Goal: Transaction & Acquisition: Purchase product/service

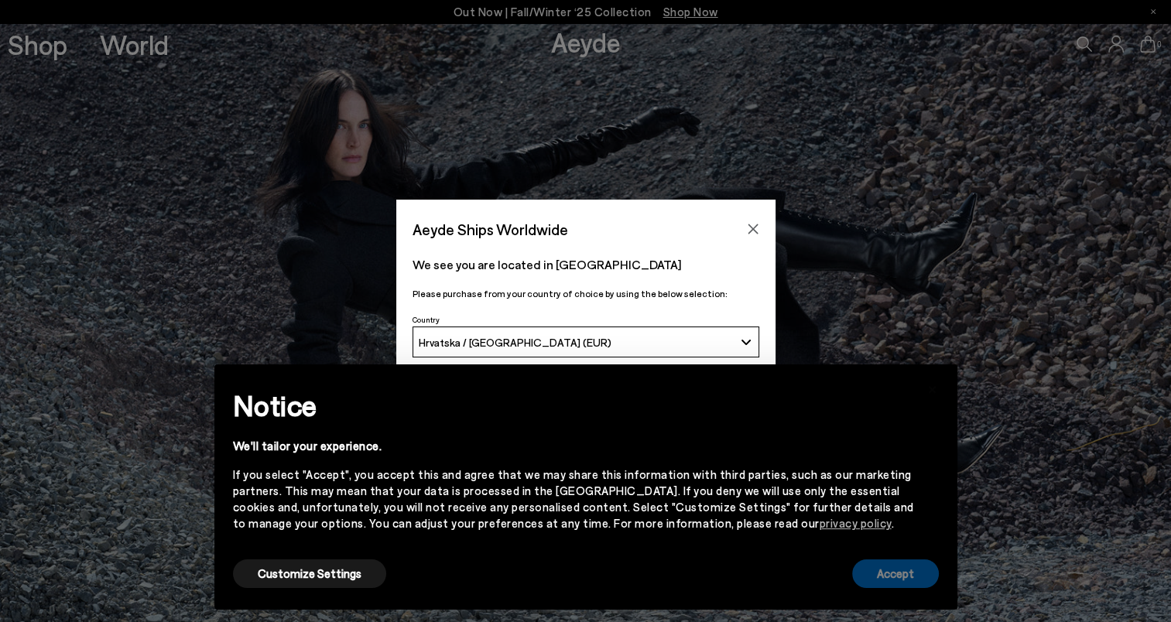
drag, startPoint x: 891, startPoint y: 567, endPoint x: 799, endPoint y: 223, distance: 356.3
click at [889, 566] on button "Accept" at bounding box center [895, 574] width 87 height 29
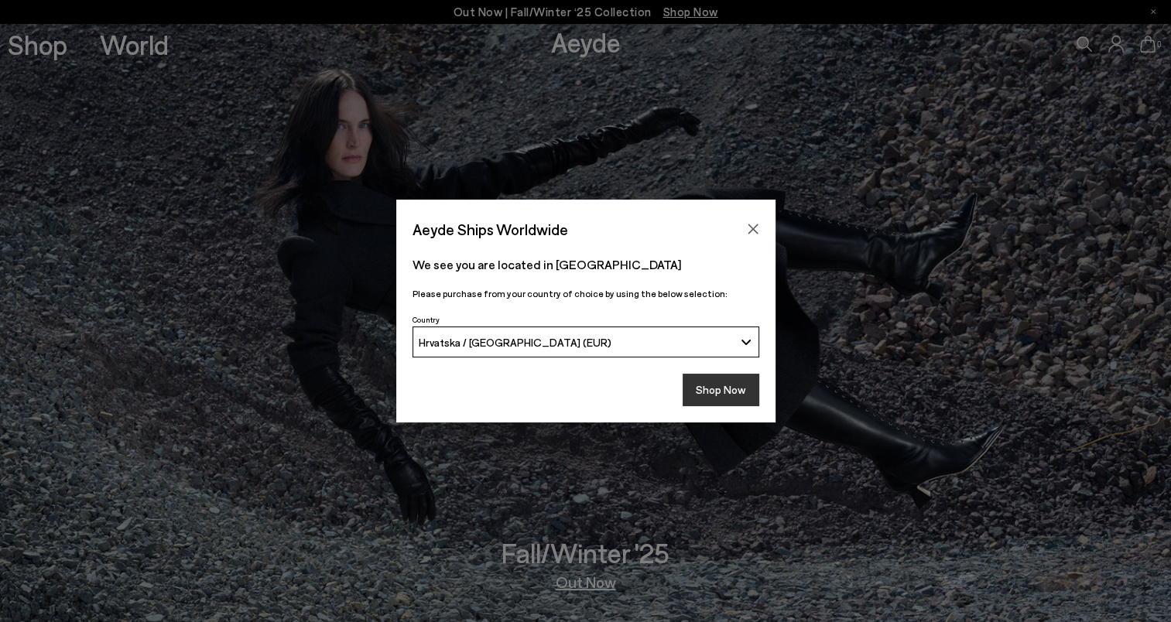
click at [707, 388] on button "Shop Now" at bounding box center [721, 390] width 77 height 33
click at [737, 386] on button "Shop Now" at bounding box center [721, 390] width 77 height 33
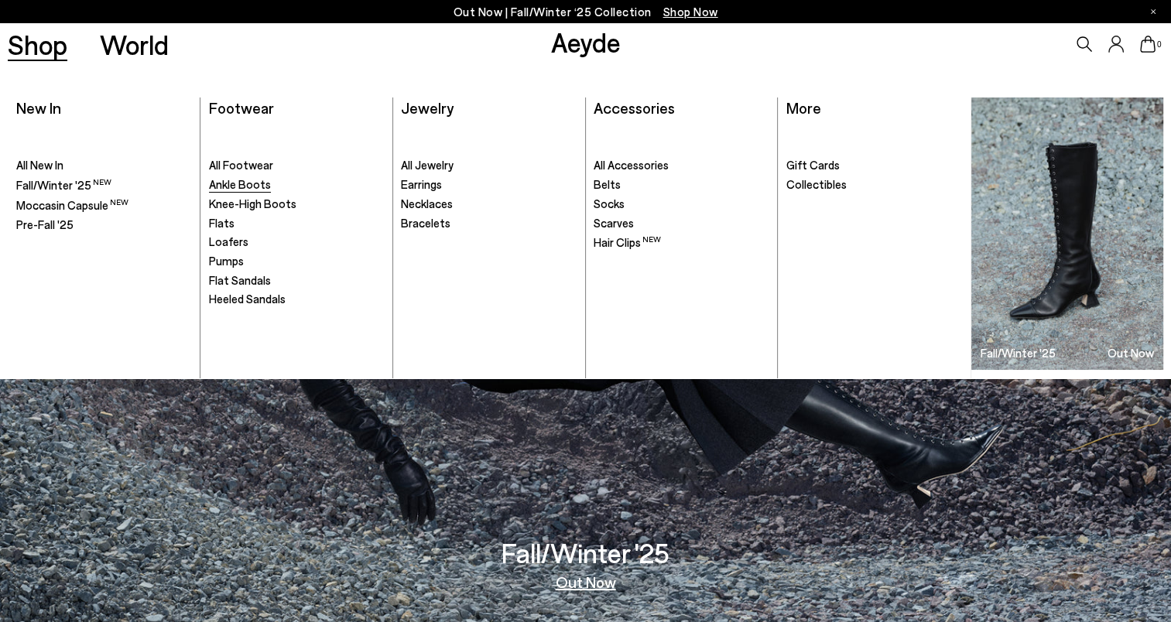
click at [257, 180] on span "Ankle Boots" at bounding box center [240, 184] width 62 height 14
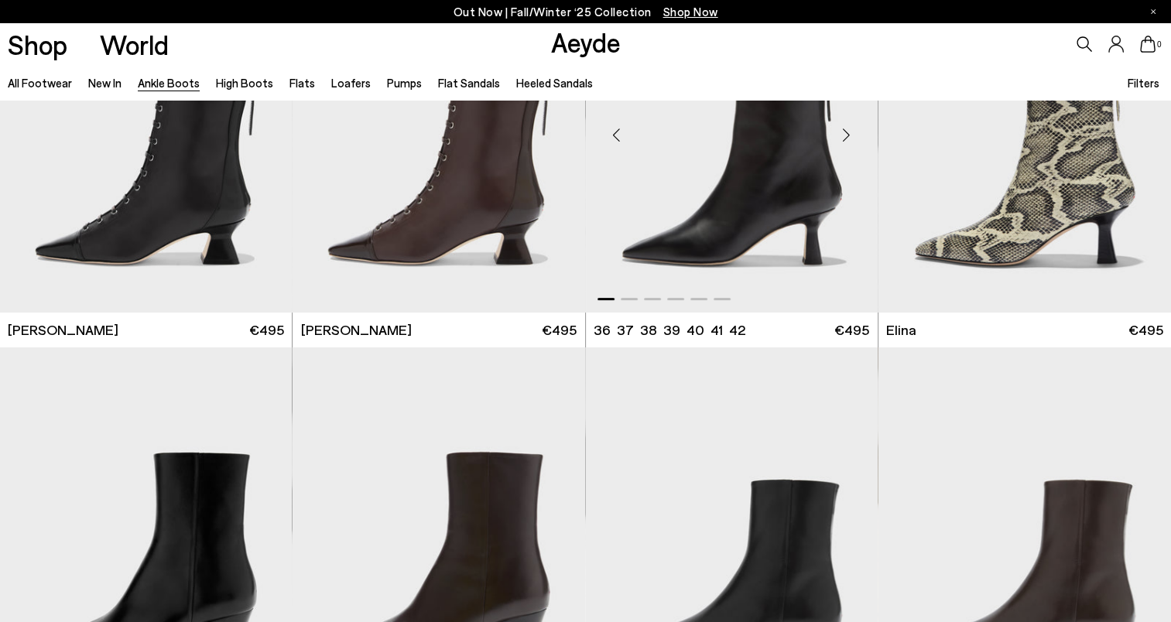
scroll to position [464, 0]
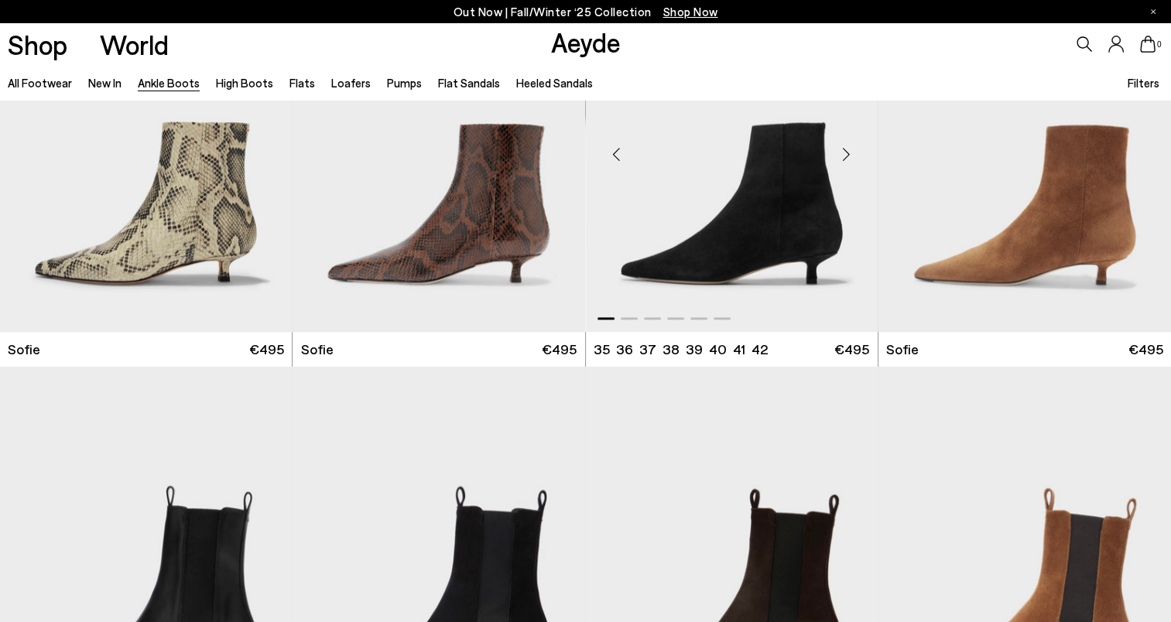
scroll to position [1780, 0]
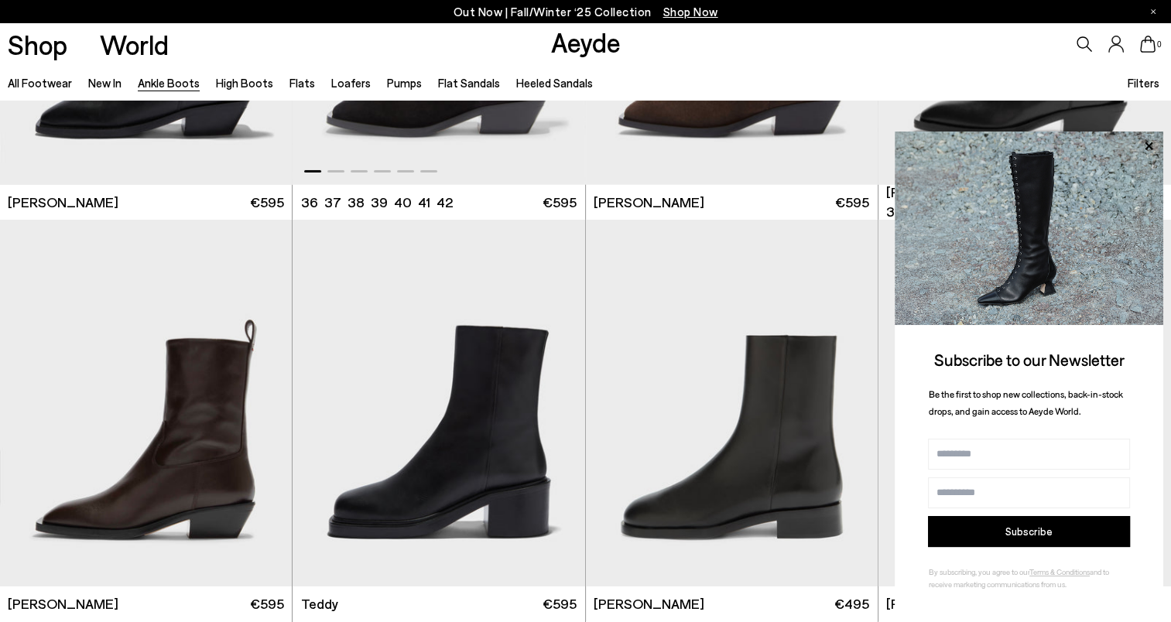
scroll to position [5108, 0]
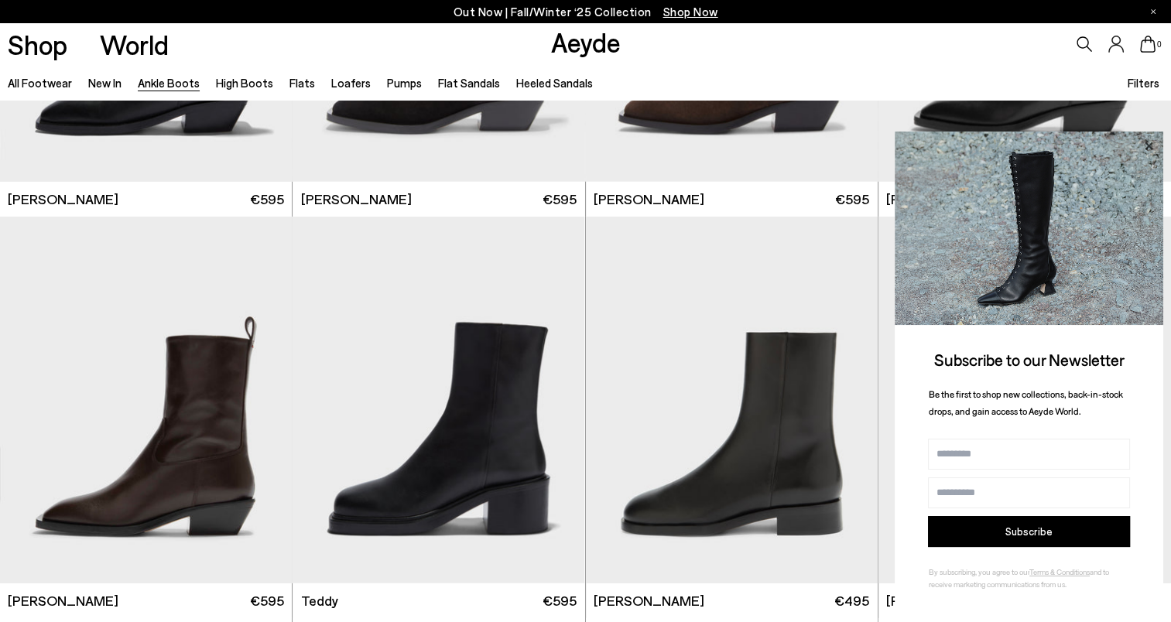
click at [1152, 142] on icon at bounding box center [1149, 146] width 8 height 8
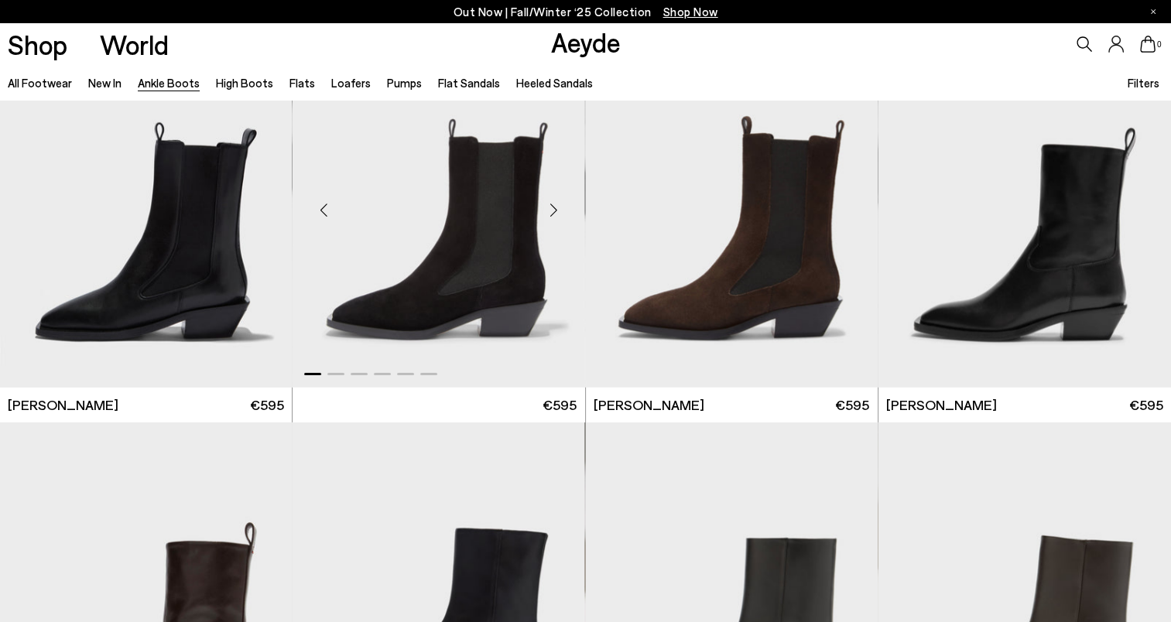
scroll to position [4876, 0]
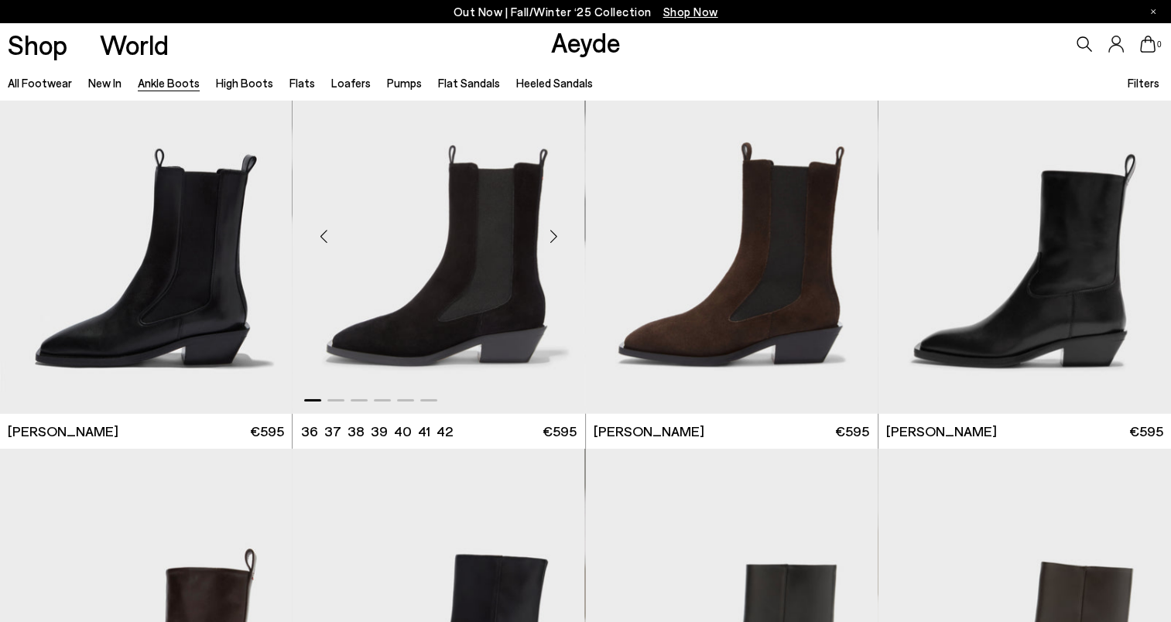
click at [522, 242] on img "1 / 6" at bounding box center [439, 230] width 292 height 367
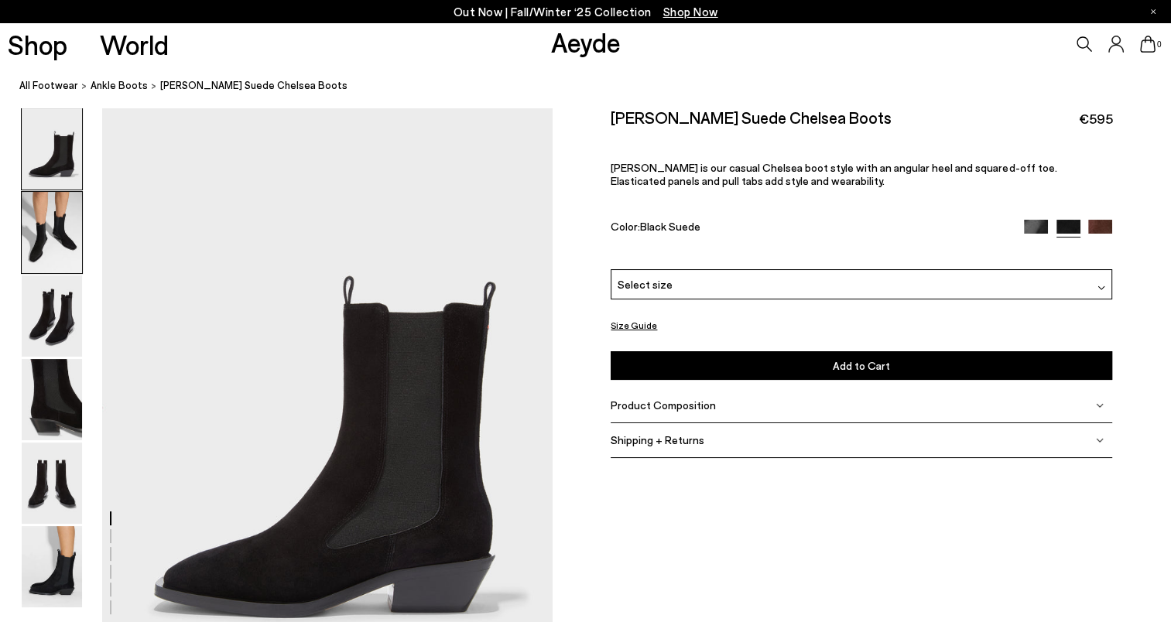
click at [65, 227] on img at bounding box center [52, 232] width 60 height 81
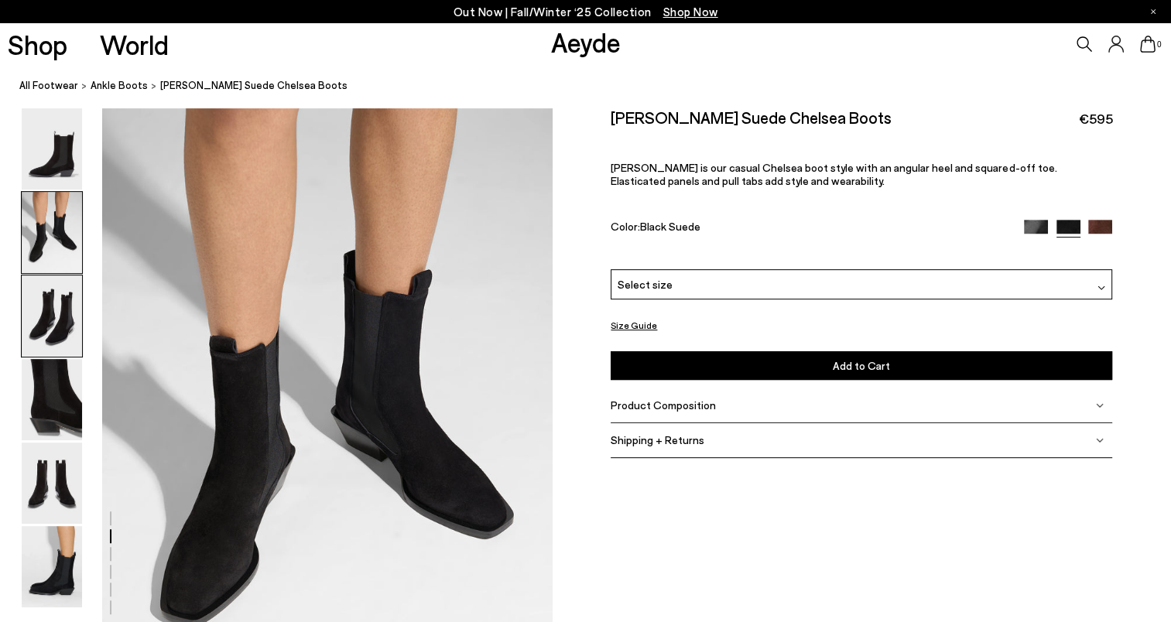
scroll to position [604, 0]
click at [56, 308] on img at bounding box center [52, 316] width 60 height 81
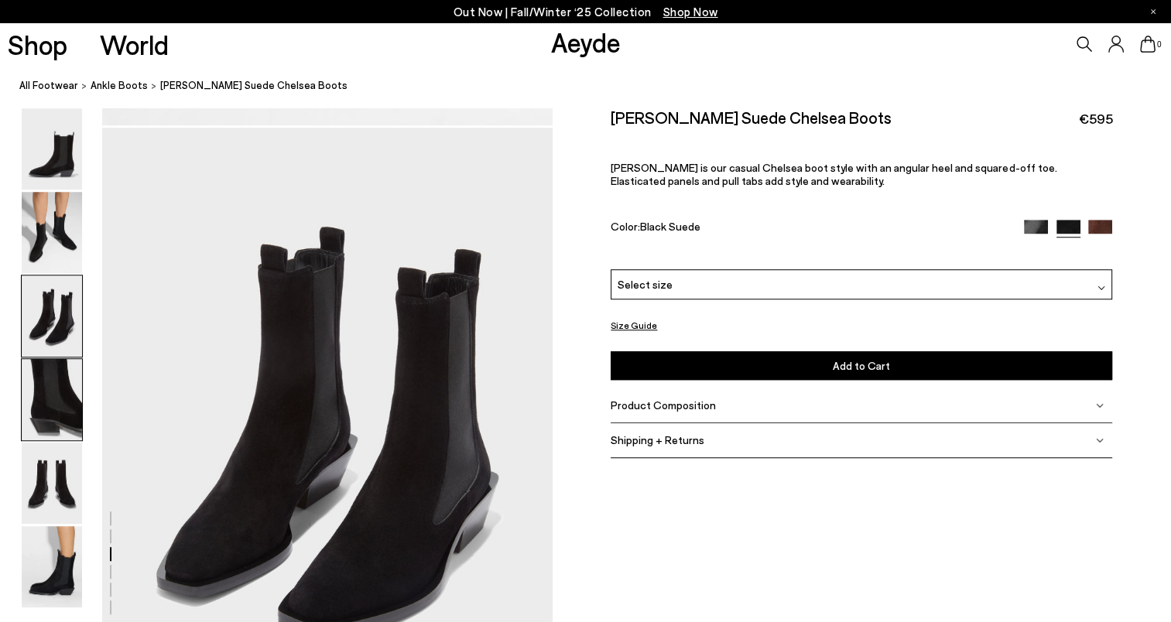
scroll to position [1207, 0]
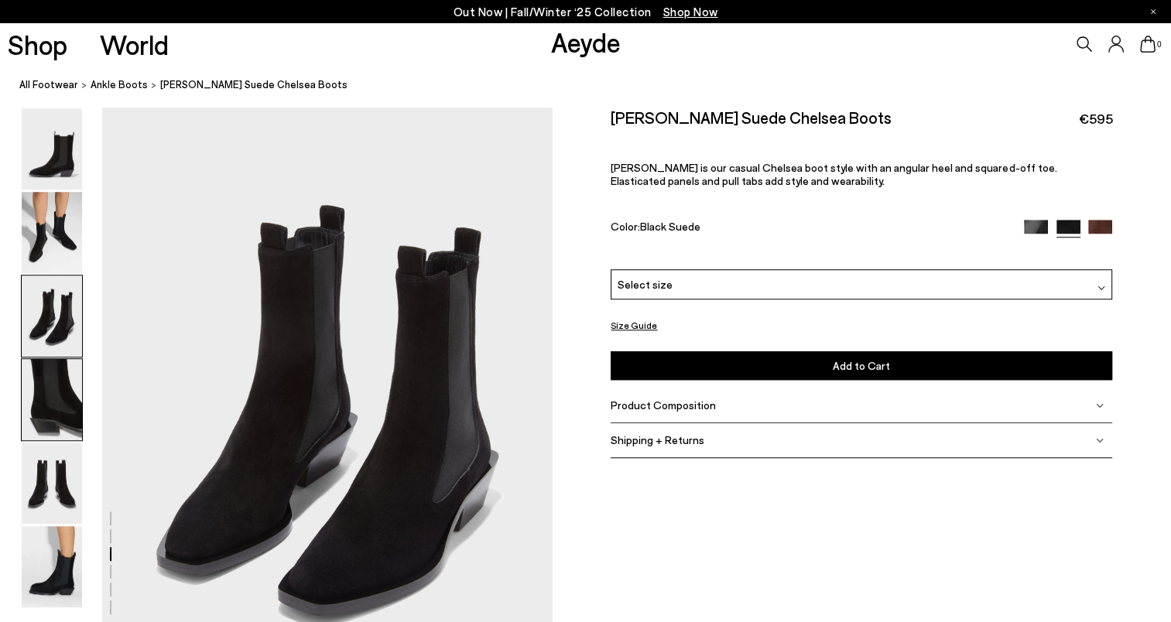
click at [50, 369] on img at bounding box center [52, 399] width 60 height 81
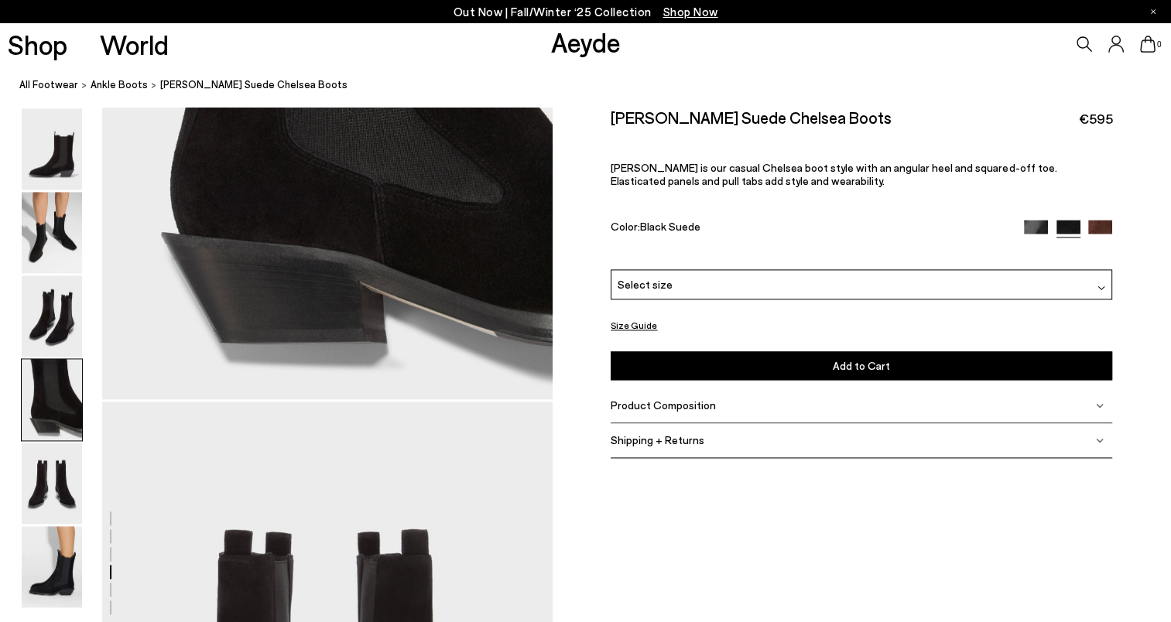
scroll to position [2118, 0]
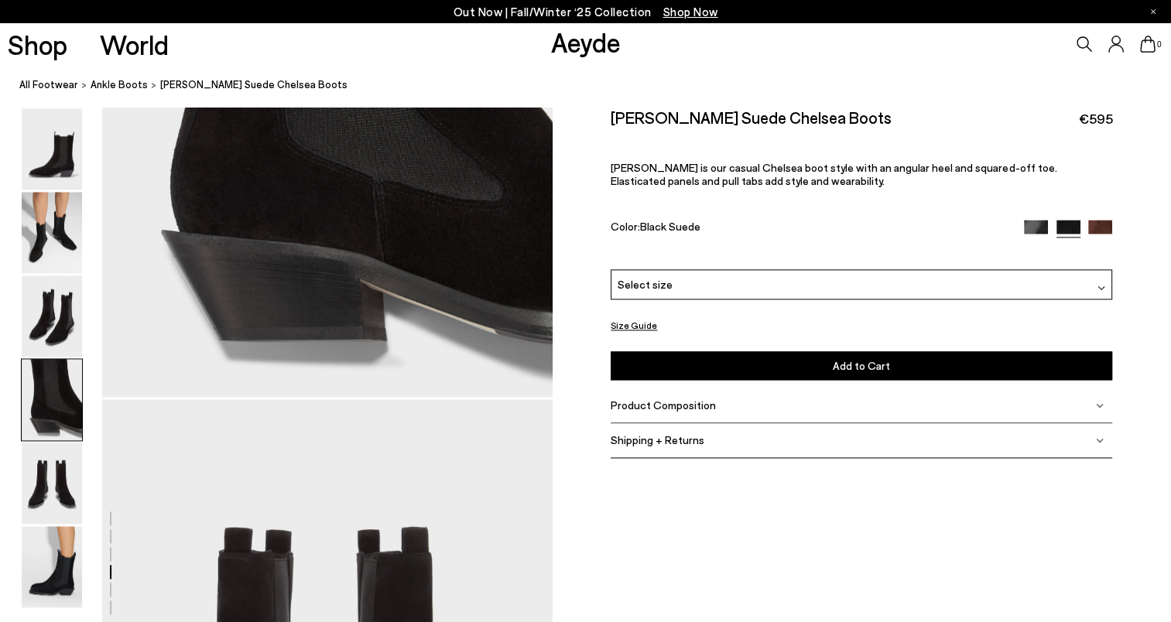
click at [53, 405] on img at bounding box center [52, 399] width 60 height 81
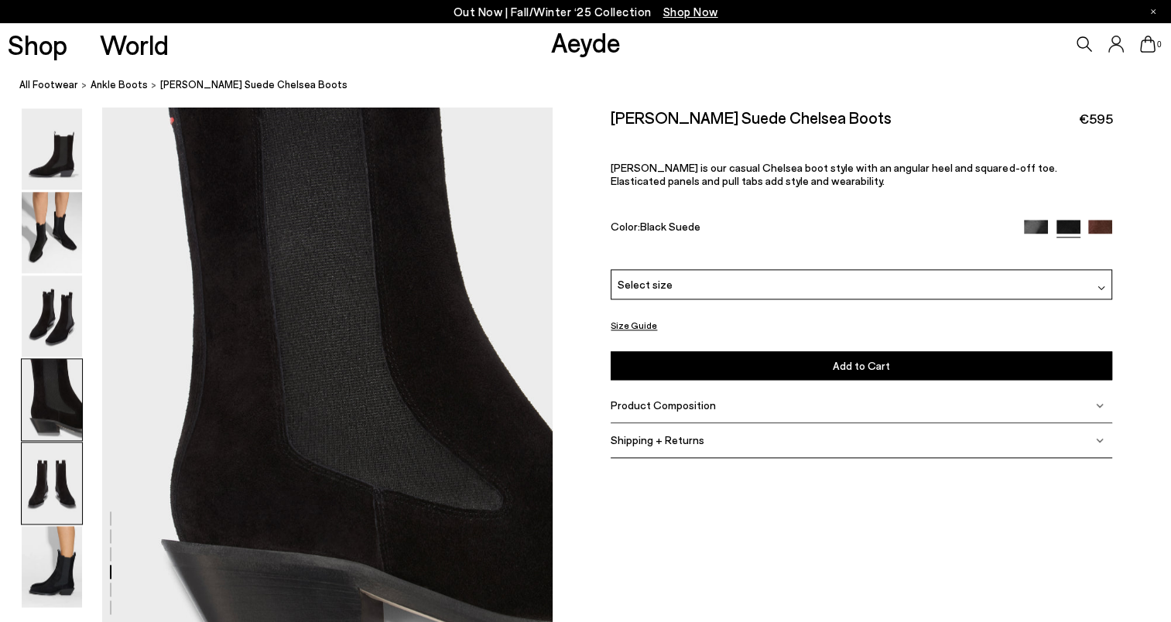
click at [53, 477] on img at bounding box center [52, 483] width 60 height 81
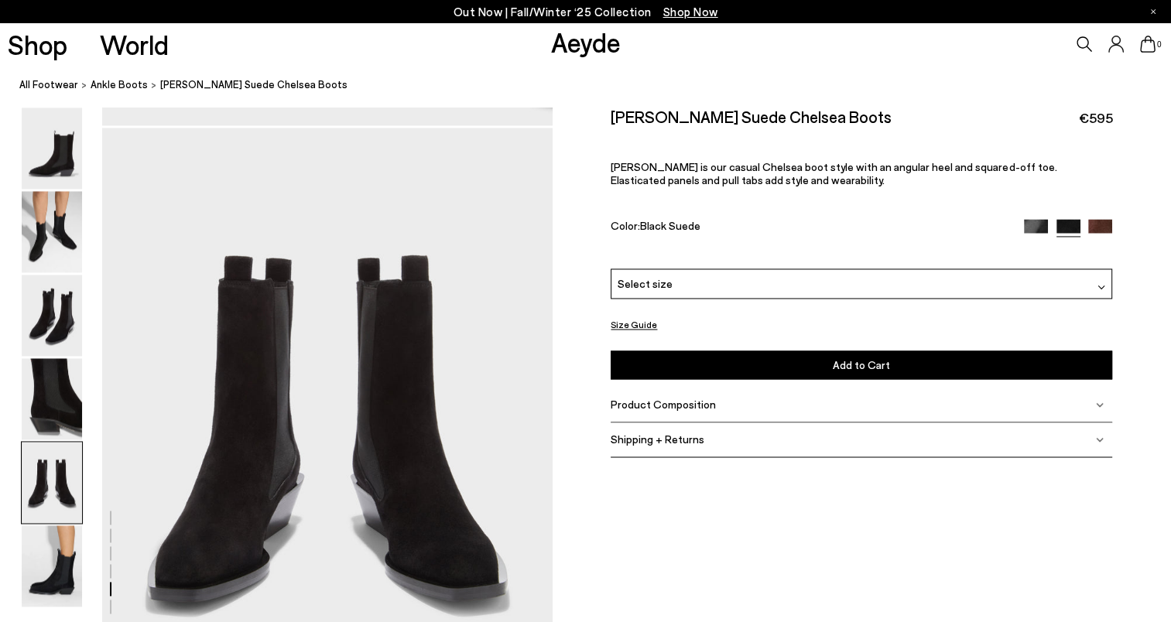
scroll to position [2411, 0]
